Goal: Navigation & Orientation: Find specific page/section

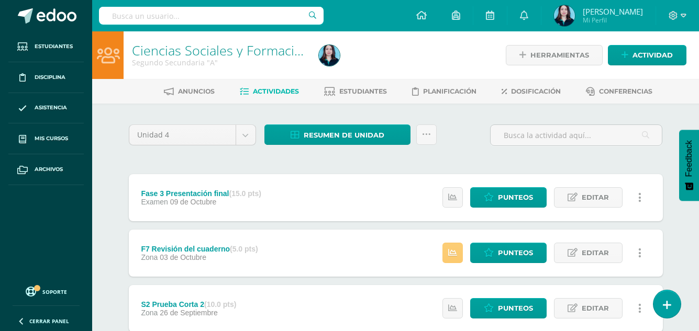
scroll to position [229, 0]
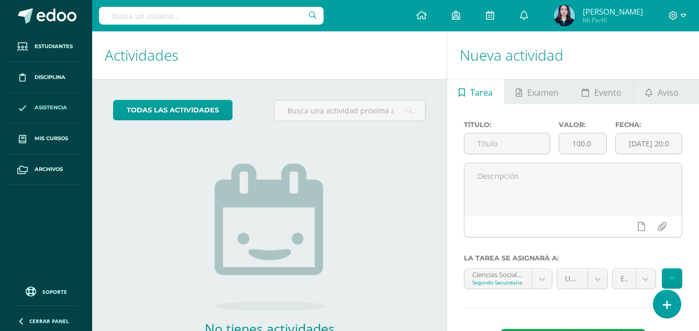
click at [53, 105] on span "Asistencia" at bounding box center [51, 108] width 32 height 8
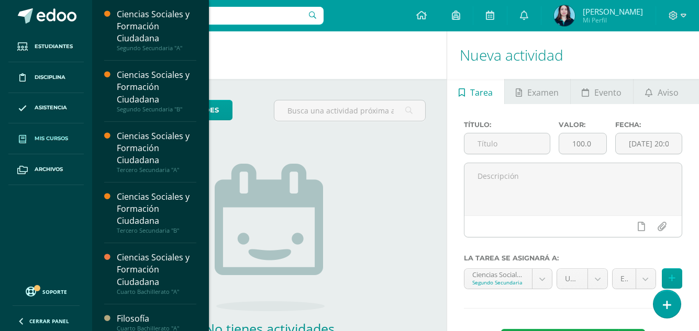
click at [66, 143] on link "Mis cursos" at bounding box center [45, 139] width 75 height 31
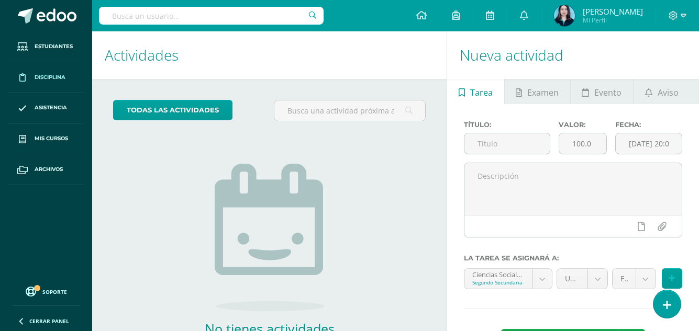
click at [57, 80] on span "Disciplina" at bounding box center [50, 77] width 31 height 8
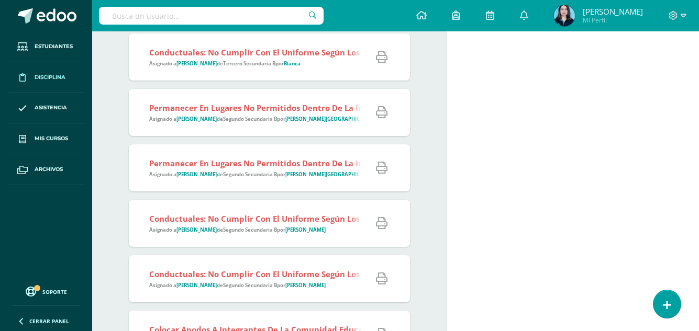
scroll to position [1178, 0]
